Goal: Information Seeking & Learning: Learn about a topic

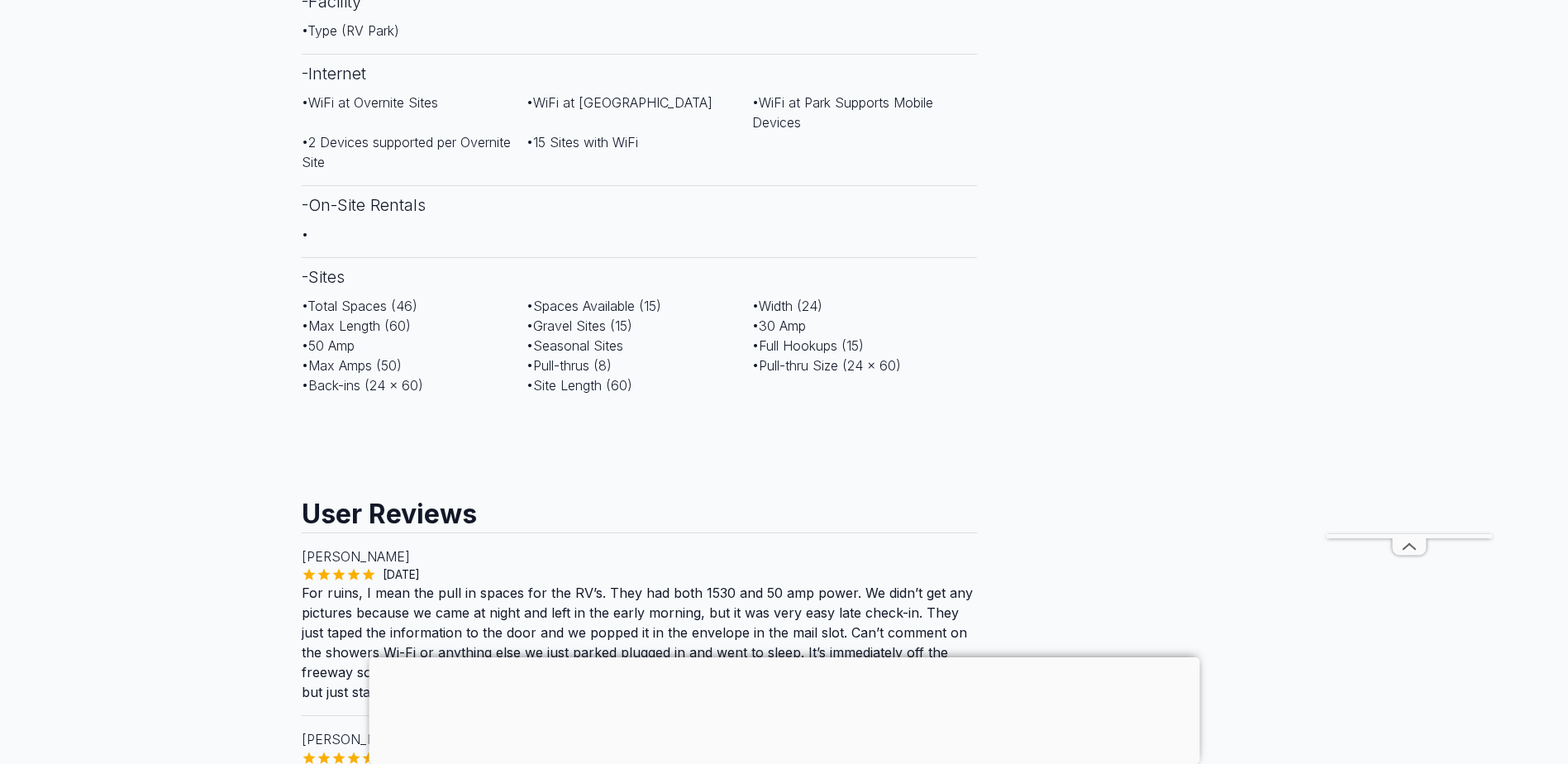
scroll to position [1240, 0]
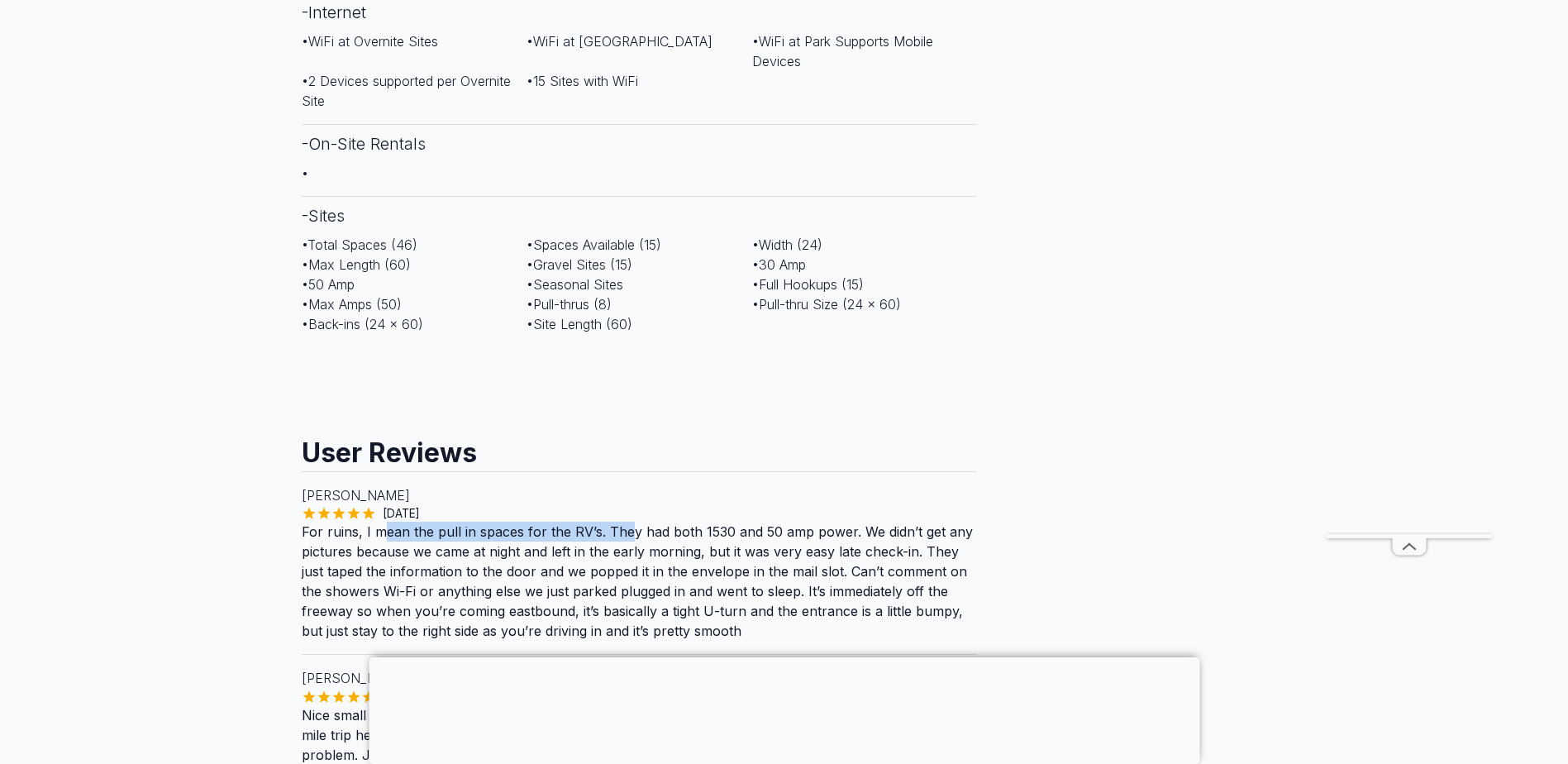
drag, startPoint x: 414, startPoint y: 509, endPoint x: 623, endPoint y: 512, distance: 209.0
click at [623, 522] on p "For ruins, I mean the pull in spaces for the RV’s. They had both 1530 and 50 am…" at bounding box center [639, 581] width 676 height 119
click at [868, 555] on p "For ruins, I mean the pull in spaces for the RV’s. They had both 1530 and 50 am…" at bounding box center [639, 581] width 676 height 119
drag, startPoint x: 349, startPoint y: 537, endPoint x: 516, endPoint y: 537, distance: 167.0
click at [516, 537] on p "For ruins, I mean the pull in spaces for the RV’s. They had both 1530 and 50 am…" at bounding box center [639, 581] width 676 height 119
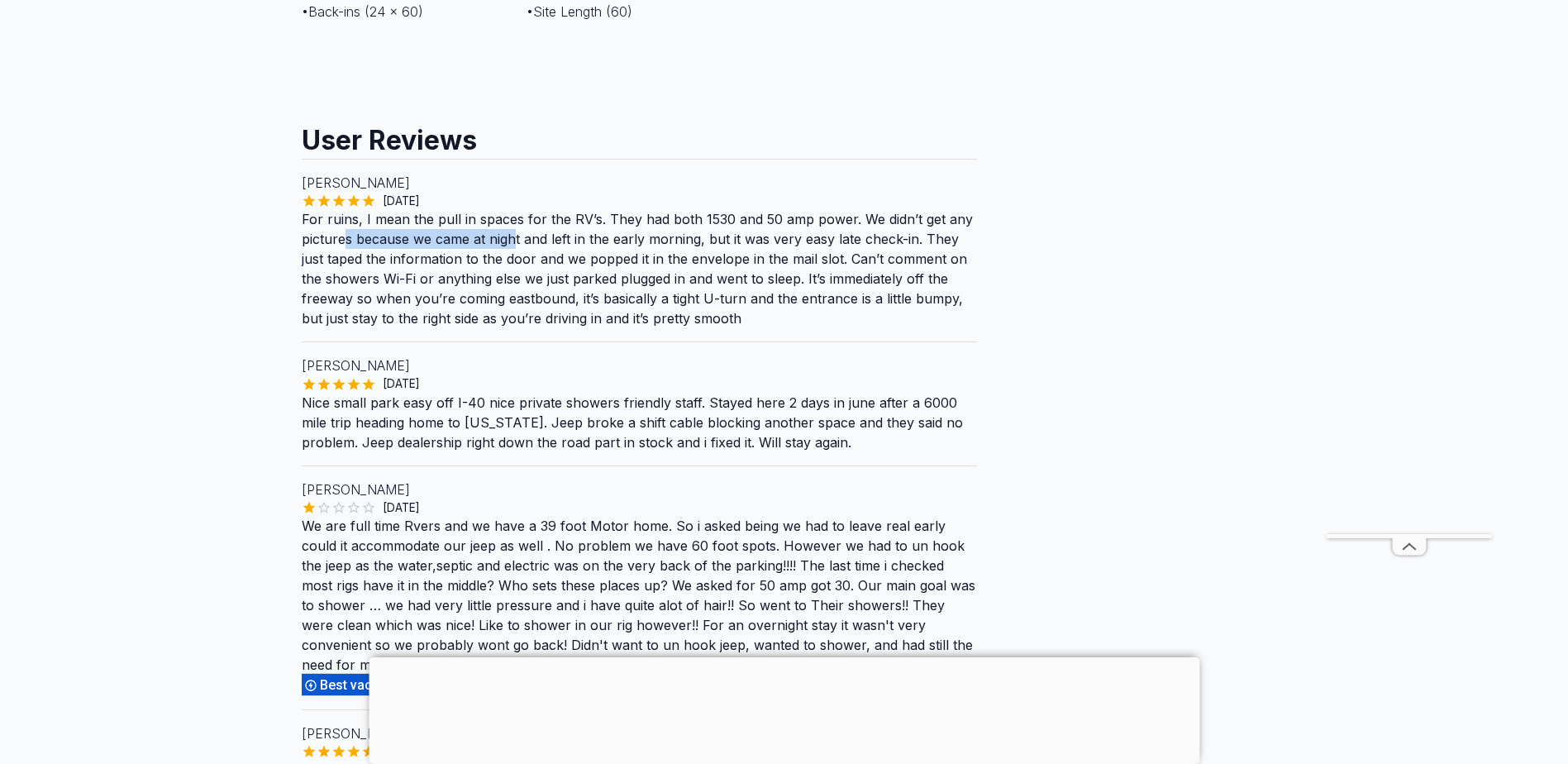
scroll to position [1571, 0]
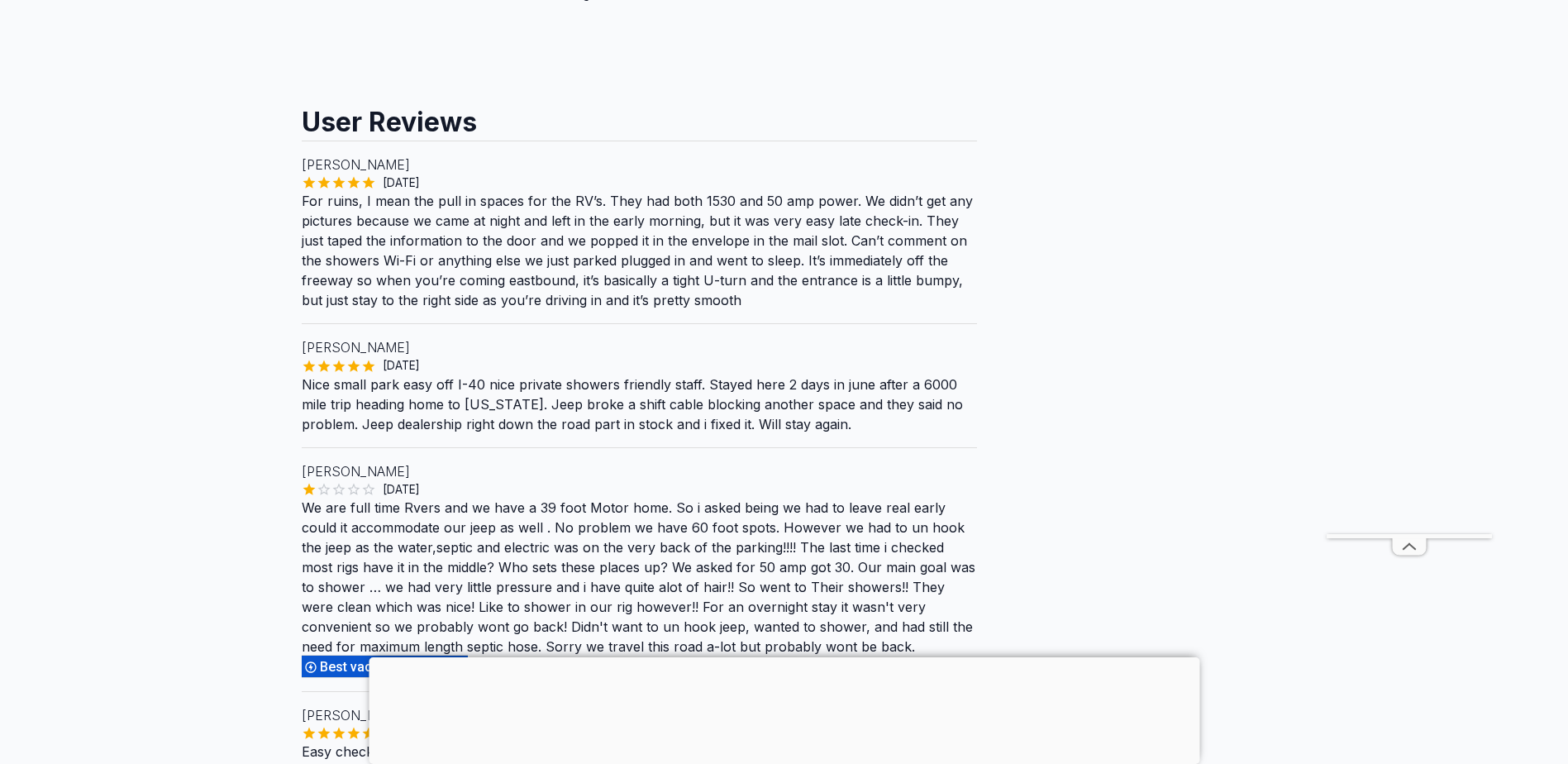
click at [704, 501] on p "We are full time Rvers and we have a 39 foot Motor home. So i asked being we ha…" at bounding box center [639, 588] width 676 height 180
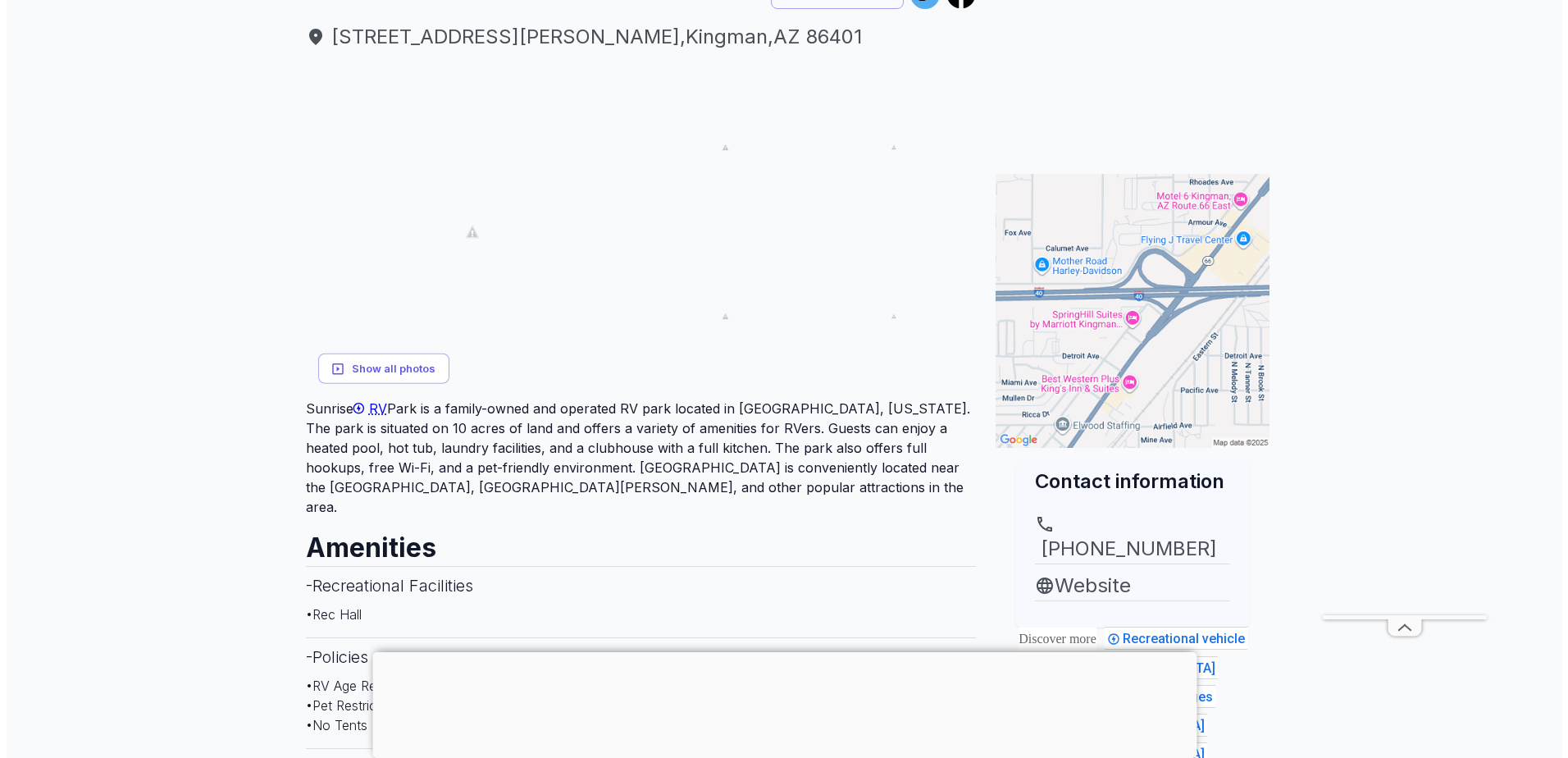
scroll to position [410, 0]
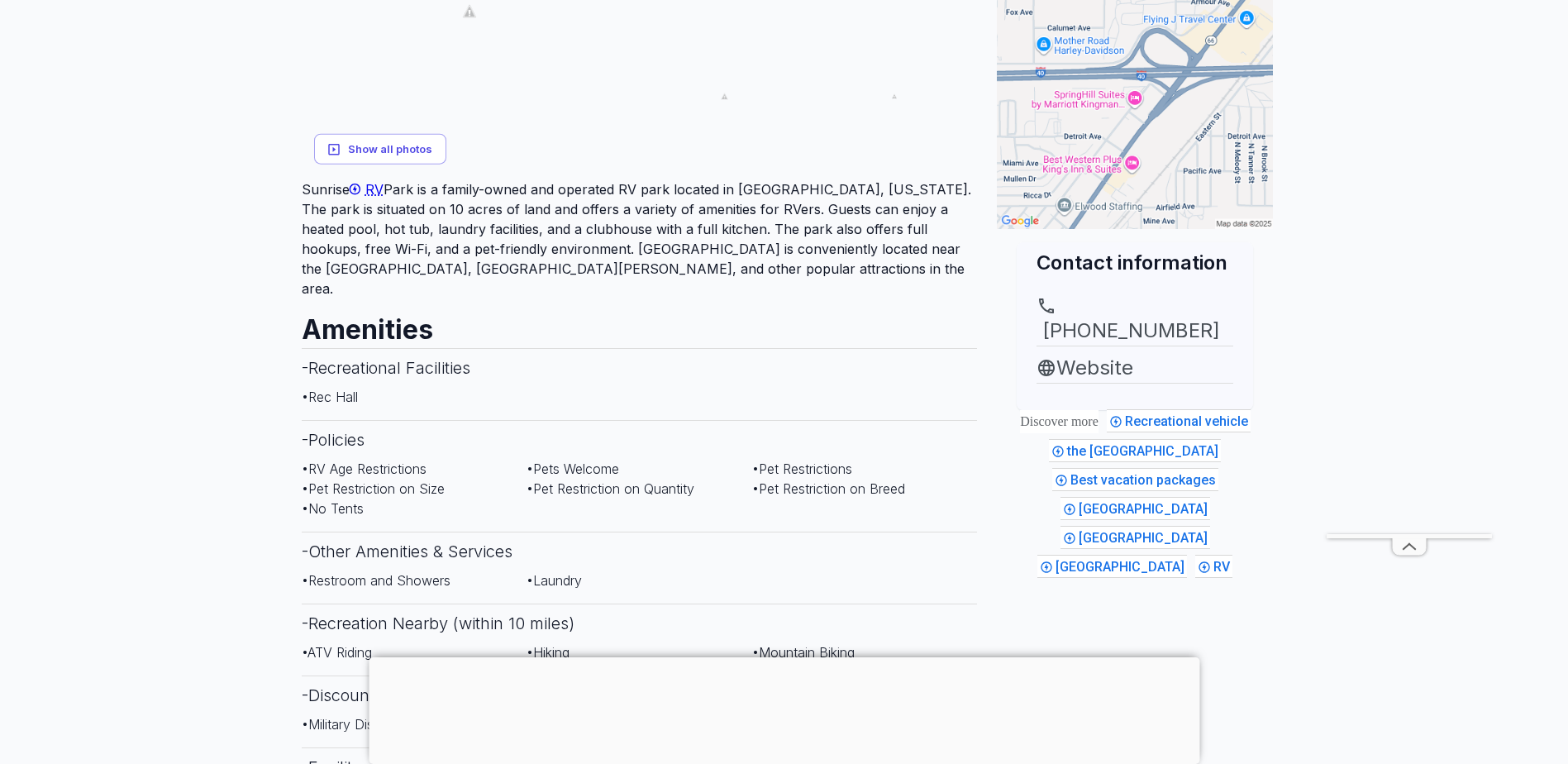
click at [411, 143] on button "Show all photos" at bounding box center [379, 149] width 132 height 31
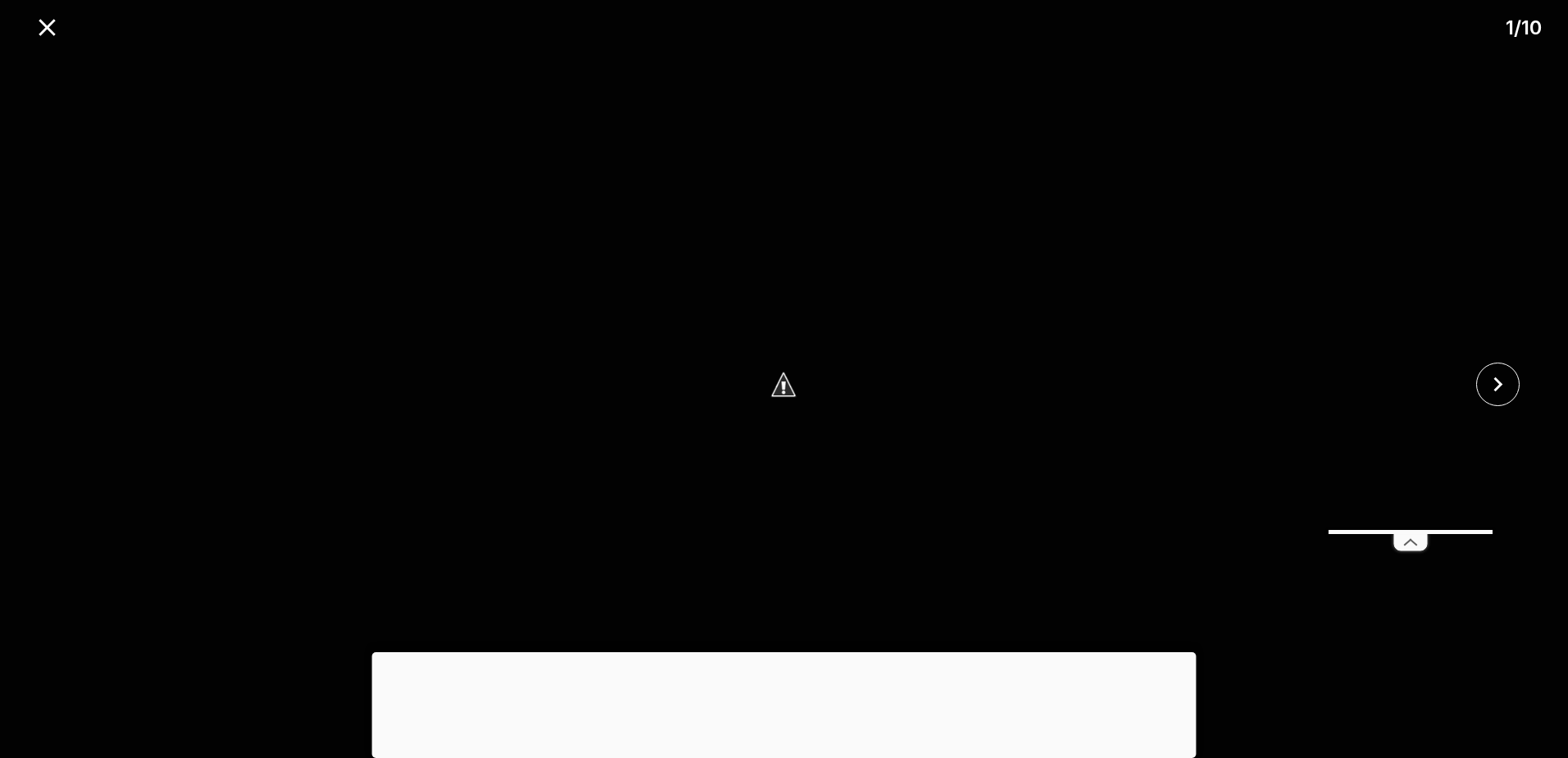
click at [794, 386] on img at bounding box center [783, 384] width 1306 height 672
click at [829, 422] on img at bounding box center [783, 384] width 1306 height 672
